Goal: Information Seeking & Learning: Learn about a topic

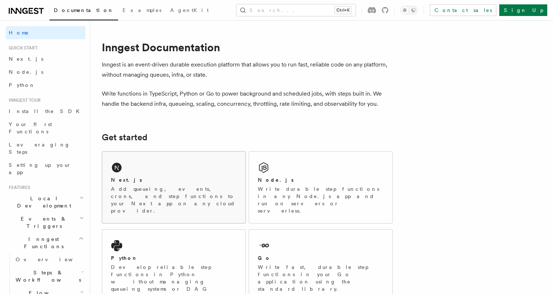
click at [182, 189] on p "Add queueing, events, crons, and step functions to your Next app on any cloud p…" at bounding box center [174, 200] width 126 height 29
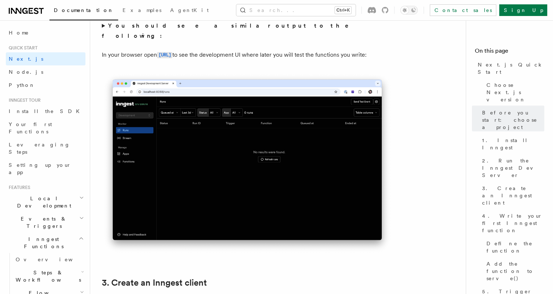
scroll to position [610, 0]
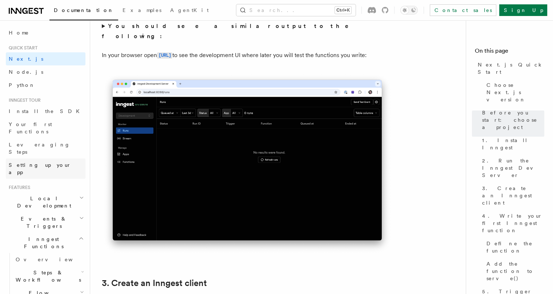
click at [25, 162] on span "Setting up your app" at bounding box center [40, 168] width 63 height 13
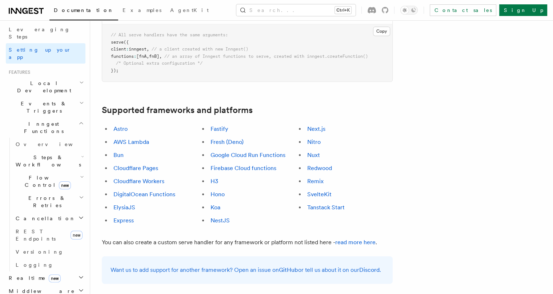
scroll to position [116, 0]
click at [41, 154] on span "Steps & Workflows" at bounding box center [47, 161] width 68 height 15
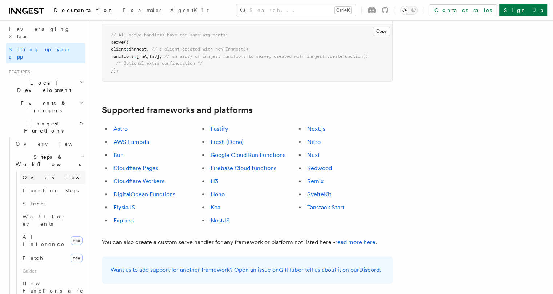
click at [36, 171] on link "Overview" at bounding box center [53, 177] width 66 height 13
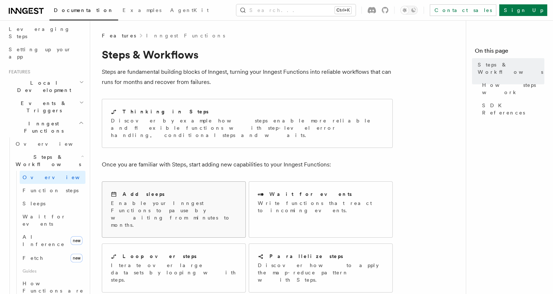
click at [128, 191] on h2 "Add sleeps" at bounding box center [144, 194] width 42 height 7
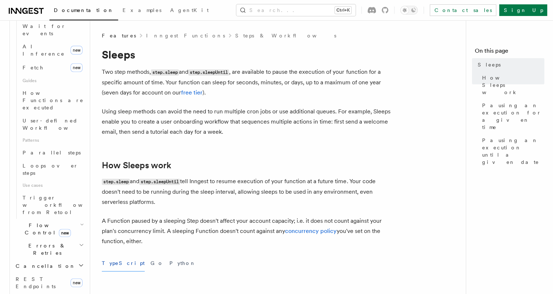
scroll to position [311, 0]
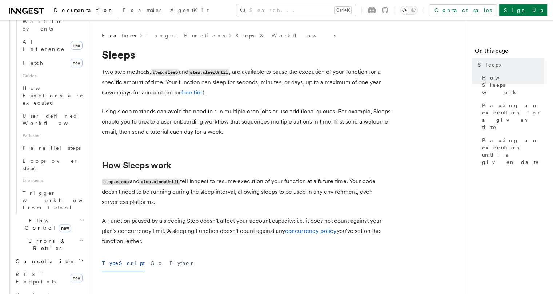
drag, startPoint x: 170, startPoint y: 102, endPoint x: 40, endPoint y: 131, distance: 132.4
click at [40, 217] on span "Flow Control new" at bounding box center [46, 224] width 67 height 15
click at [38, 252] on span "Singleton" at bounding box center [43, 255] width 41 height 6
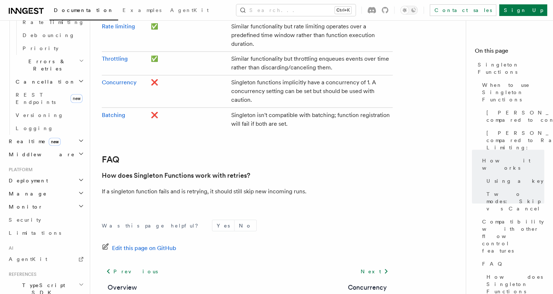
scroll to position [395, 0]
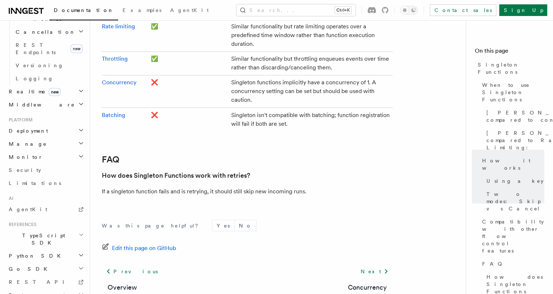
click at [31, 232] on span "TypeScript SDK" at bounding box center [42, 239] width 73 height 15
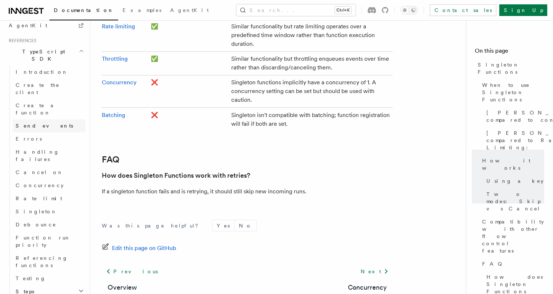
scroll to position [631, 0]
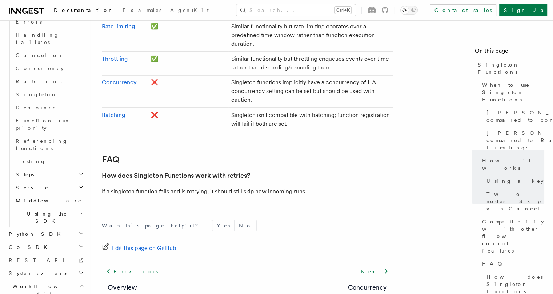
scroll to position [1280, 0]
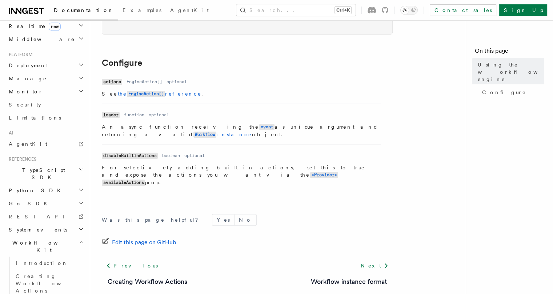
scroll to position [270, 0]
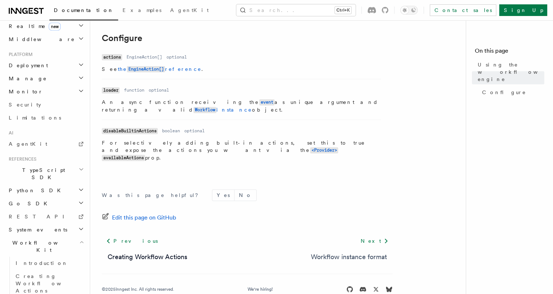
click at [339, 252] on link "Workflow instance format" at bounding box center [349, 257] width 76 height 10
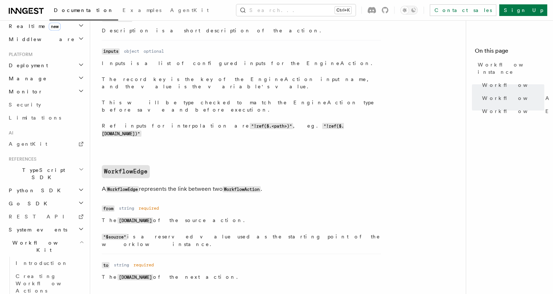
scroll to position [829, 0]
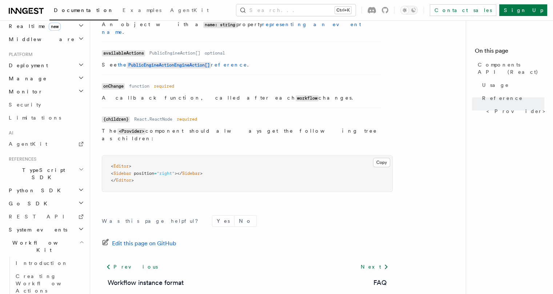
scroll to position [691, 0]
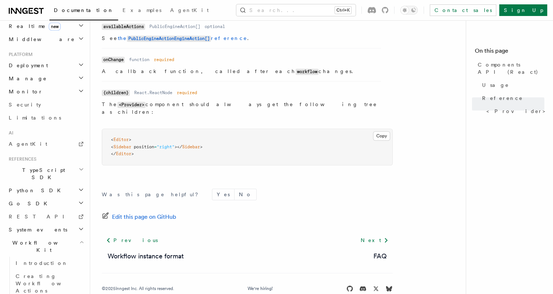
click at [41, 223] on h2 "System events" at bounding box center [46, 229] width 80 height 13
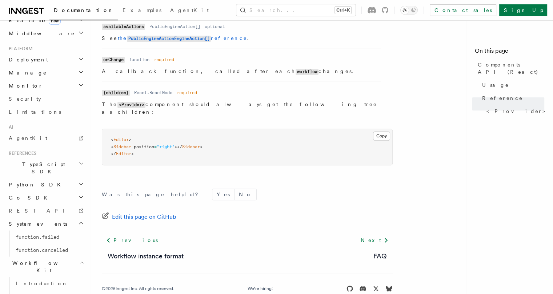
scroll to position [374, 0]
click at [123, 8] on span "Examples" at bounding box center [142, 10] width 39 height 6
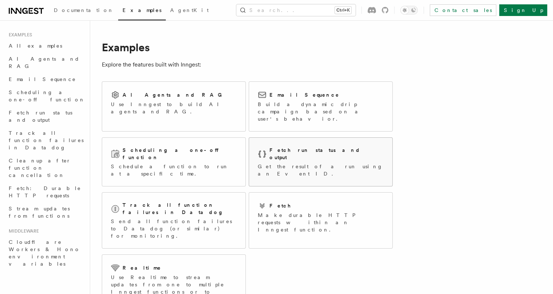
click at [279, 163] on p "Get the result of a run using an Event ID." at bounding box center [321, 170] width 126 height 15
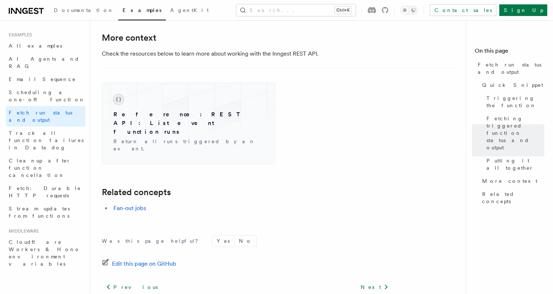
scroll to position [1180, 0]
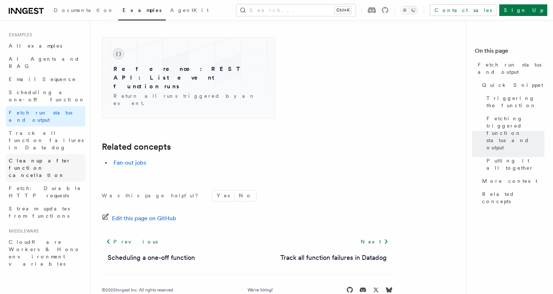
click at [32, 158] on span "Cleanup after function cancellation" at bounding box center [40, 168] width 62 height 20
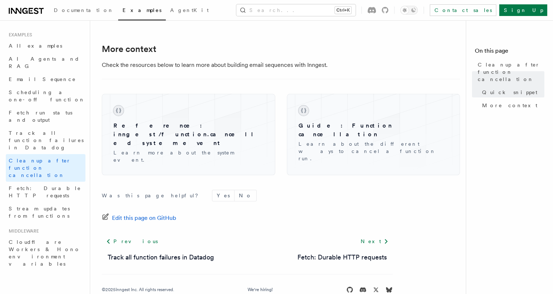
scroll to position [709, 0]
click at [30, 44] on span "All examples" at bounding box center [35, 46] width 53 height 6
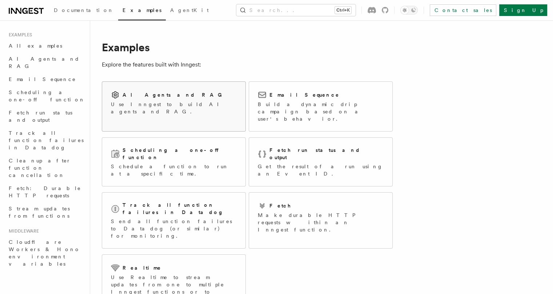
click at [208, 102] on p "Use Inngest to build AI agents and RAG." at bounding box center [174, 108] width 126 height 15
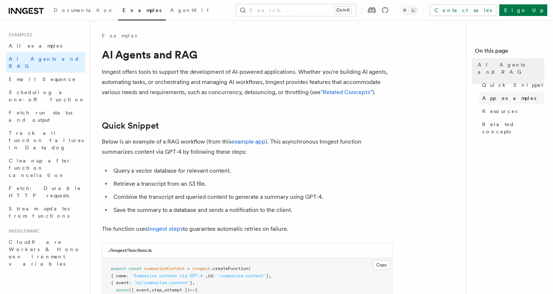
click at [482, 95] on span "App examples" at bounding box center [509, 98] width 54 height 7
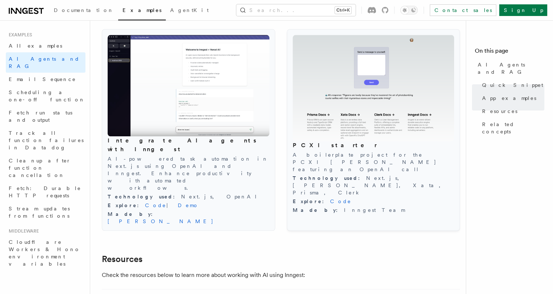
scroll to position [792, 0]
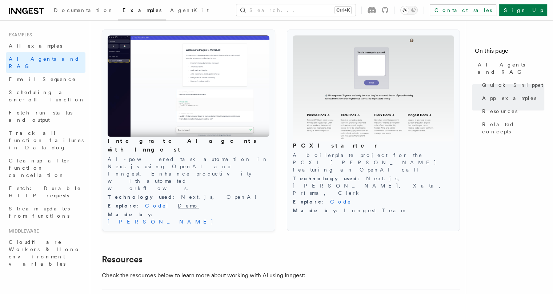
click at [178, 203] on link "Demo" at bounding box center [188, 206] width 21 height 6
